Goal: Information Seeking & Learning: Learn about a topic

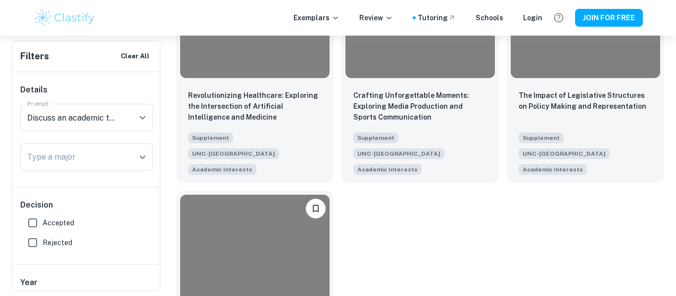
scroll to position [1258, 0]
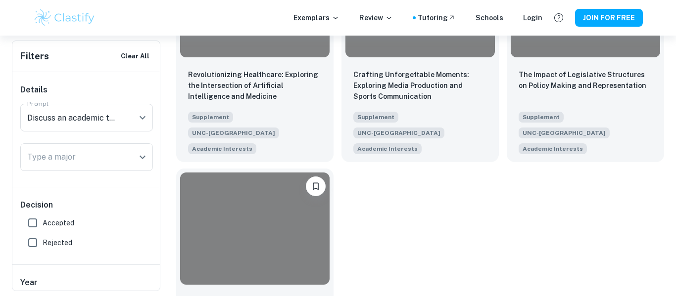
click at [278, 173] on div at bounding box center [254, 229] width 149 height 112
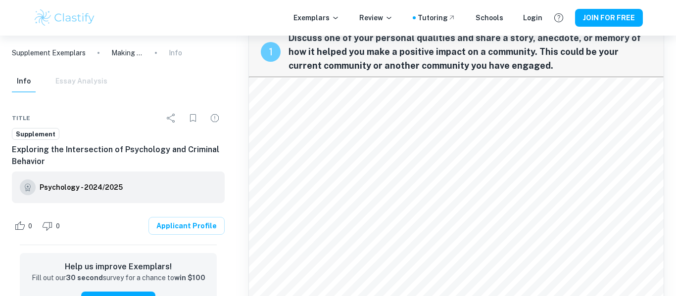
scroll to position [34, 0]
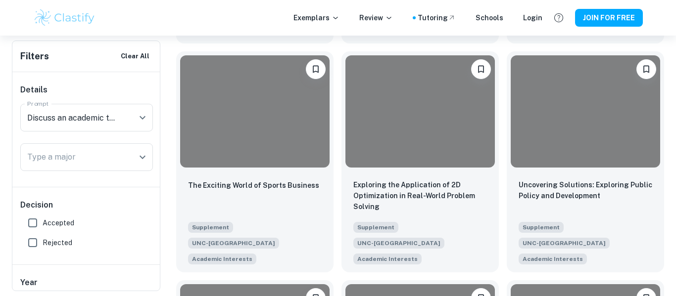
scroll to position [925, 0]
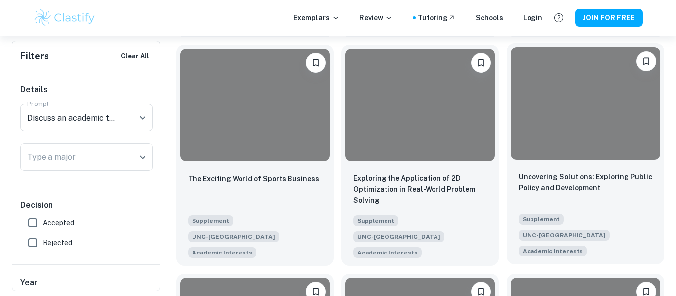
click at [547, 194] on div "Uncovering Solutions: Exploring Public Policy and Development Supplement UNC-Ch…" at bounding box center [585, 214] width 157 height 101
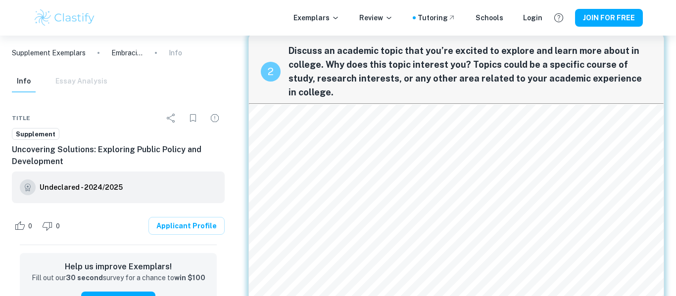
scroll to position [362, 0]
click at [90, 81] on div "Info Essay Analysis" at bounding box center [59, 82] width 95 height 22
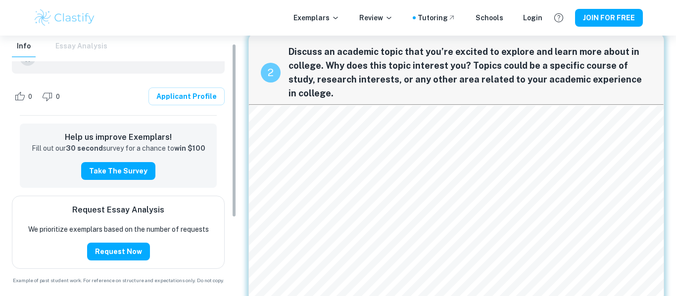
scroll to position [0, 0]
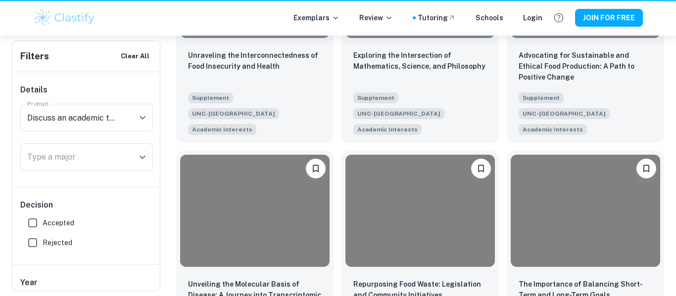
scroll to position [925, 0]
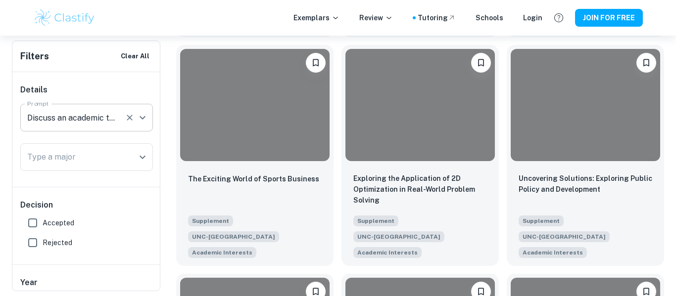
click at [140, 128] on div "Discuss an academic topic that you’re excited to explore and learn more about i…" at bounding box center [86, 118] width 133 height 28
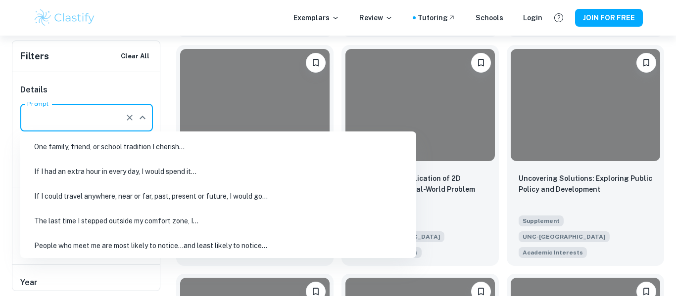
scroll to position [217, 0]
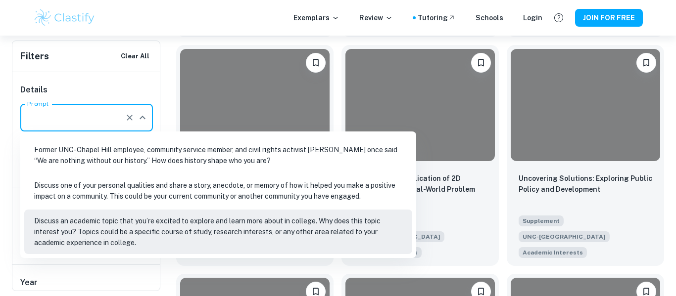
click at [168, 198] on li "Discuss one of your personal qualities and share a story, anecdote, or memory o…" at bounding box center [218, 191] width 388 height 34
type input "Discuss one of your personal qualities and share a story, anecdote, or memory o…"
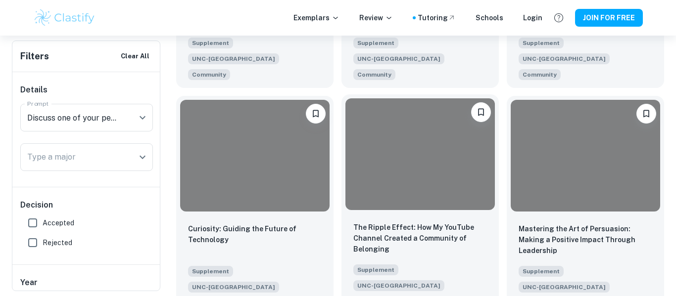
scroll to position [1100, 0]
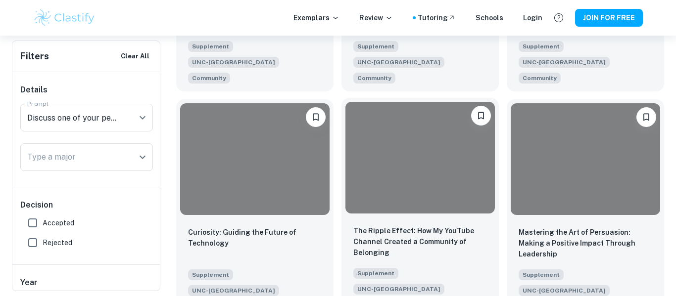
click at [435, 147] on div at bounding box center [419, 158] width 149 height 112
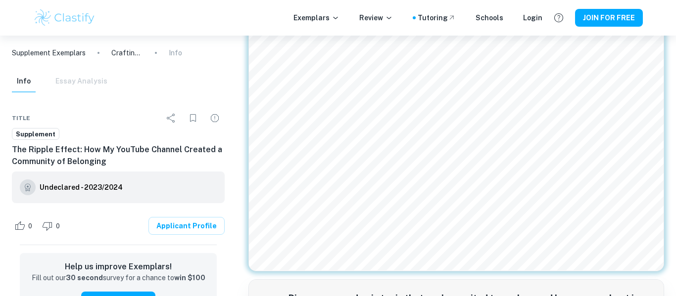
scroll to position [99, 0]
